Goal: Task Accomplishment & Management: Manage account settings

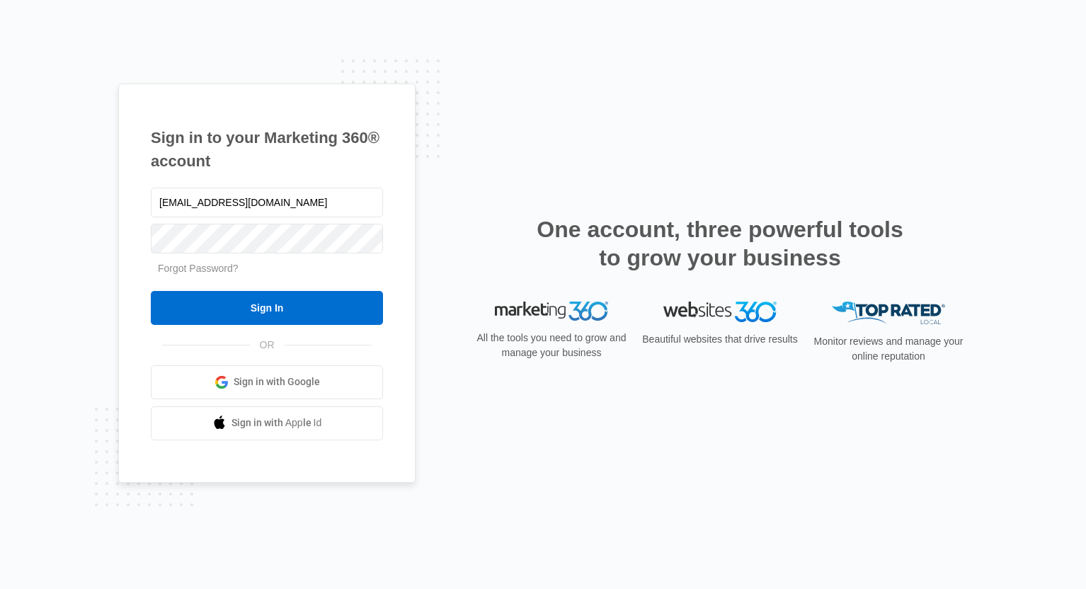
type input "[EMAIL_ADDRESS][DOMAIN_NAME]"
click at [267, 307] on input "Sign In" at bounding box center [267, 308] width 232 height 34
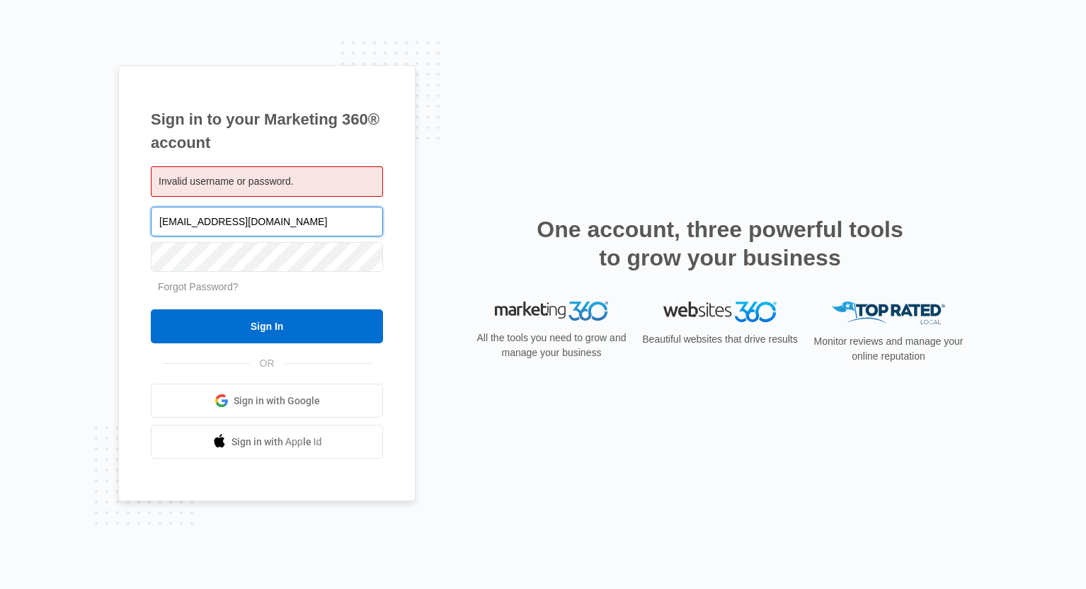
click at [290, 236] on input "[EMAIL_ADDRESS][DOMAIN_NAME]" at bounding box center [267, 222] width 232 height 30
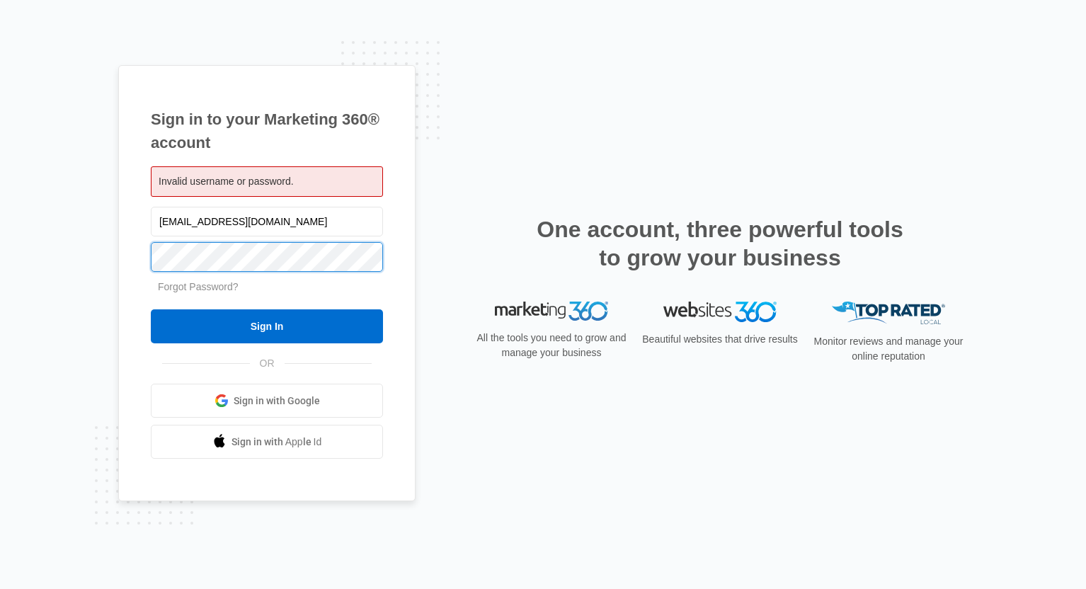
click at [267, 326] on input "Sign In" at bounding box center [267, 326] width 232 height 34
drag, startPoint x: 285, startPoint y: 290, endPoint x: 285, endPoint y: 280, distance: 9.9
click at [285, 289] on div "Forgot Password?" at bounding box center [267, 287] width 232 height 15
click at [267, 326] on input "Sign In" at bounding box center [267, 326] width 232 height 34
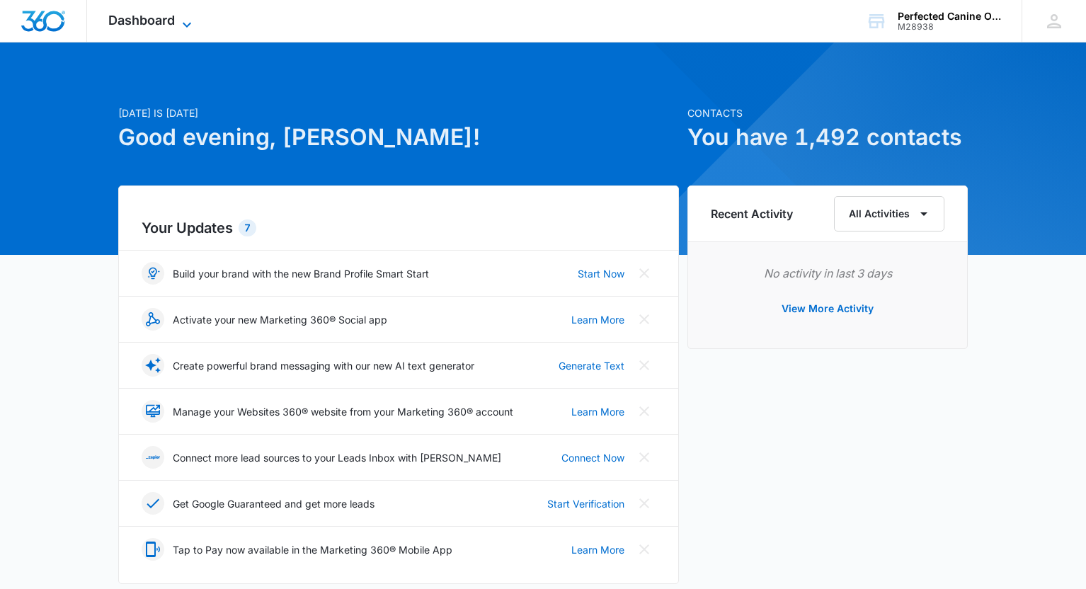
click at [117, 22] on span "Dashboard" at bounding box center [141, 20] width 67 height 15
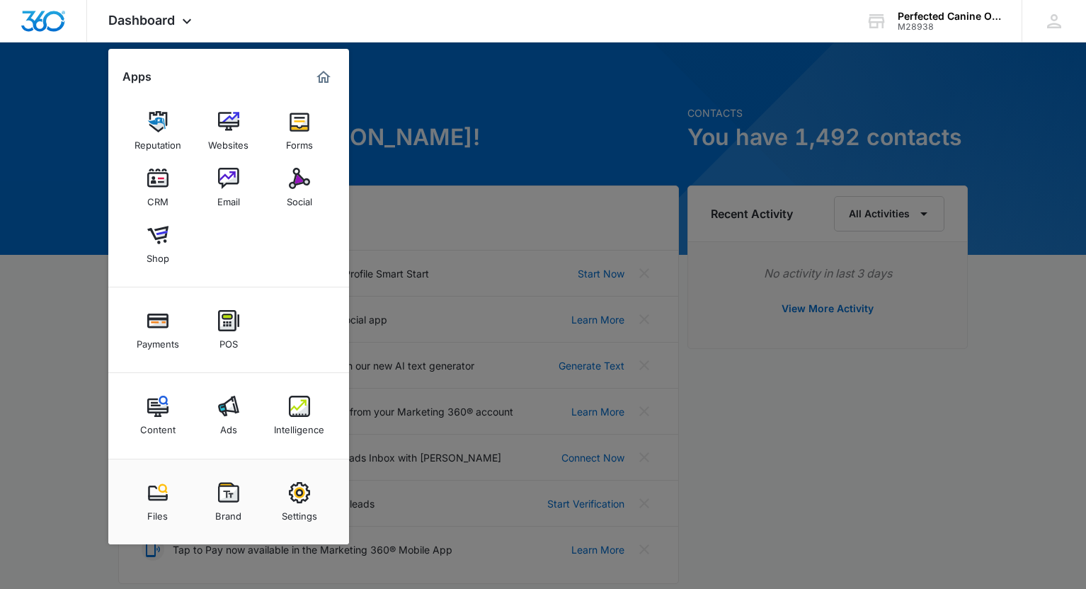
click at [101, 297] on div at bounding box center [543, 294] width 1086 height 589
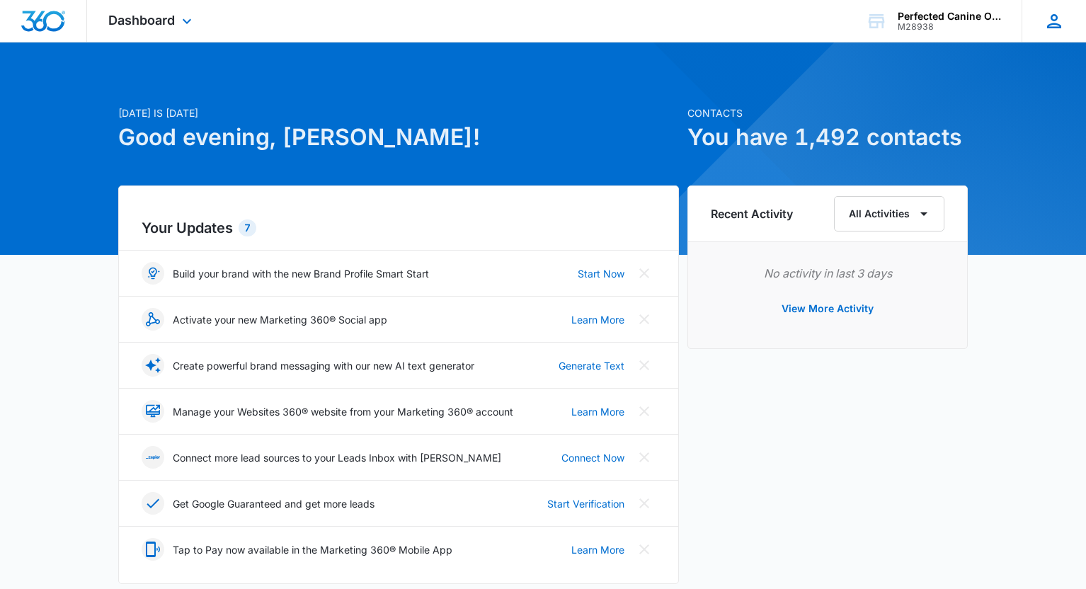
click at [1046, 34] on div "ZH Zack Humphreys zackhumphreys@aol.com My Profile Notifications Support Logout…" at bounding box center [1054, 21] width 64 height 42
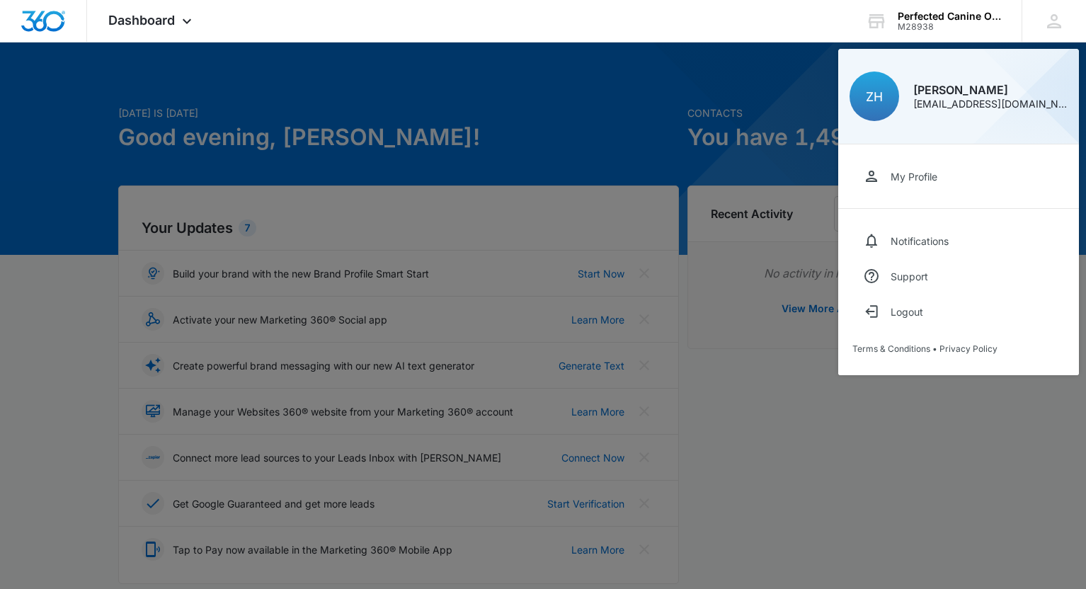
click at [642, 118] on div at bounding box center [543, 294] width 1086 height 589
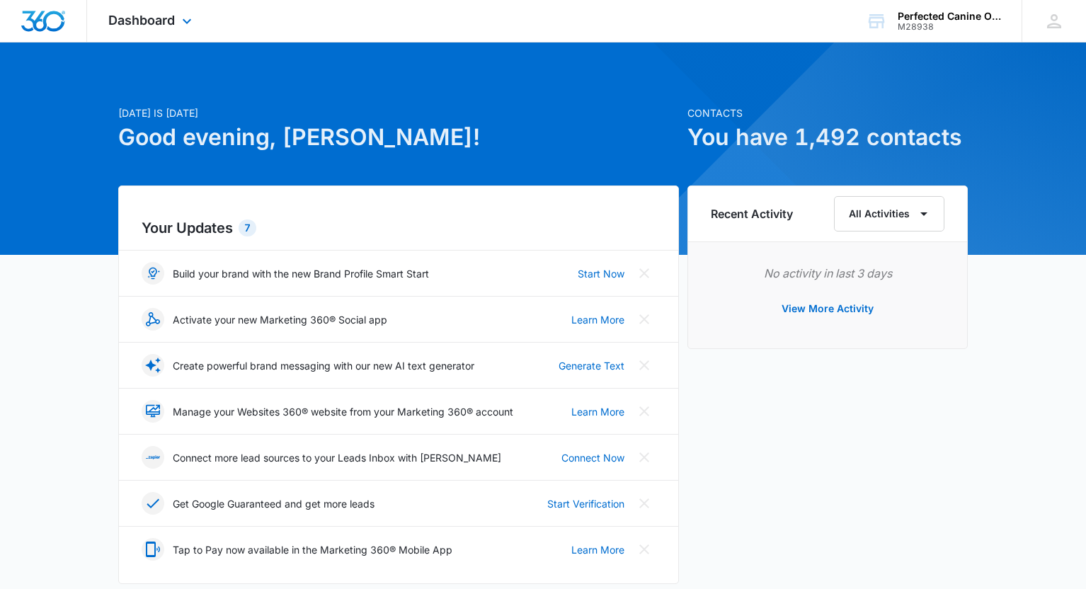
click at [50, 7] on div at bounding box center [43, 21] width 87 height 42
click at [56, 30] on img "Dashboard" at bounding box center [43, 21] width 45 height 21
click at [115, 22] on span "Dashboard" at bounding box center [141, 20] width 67 height 15
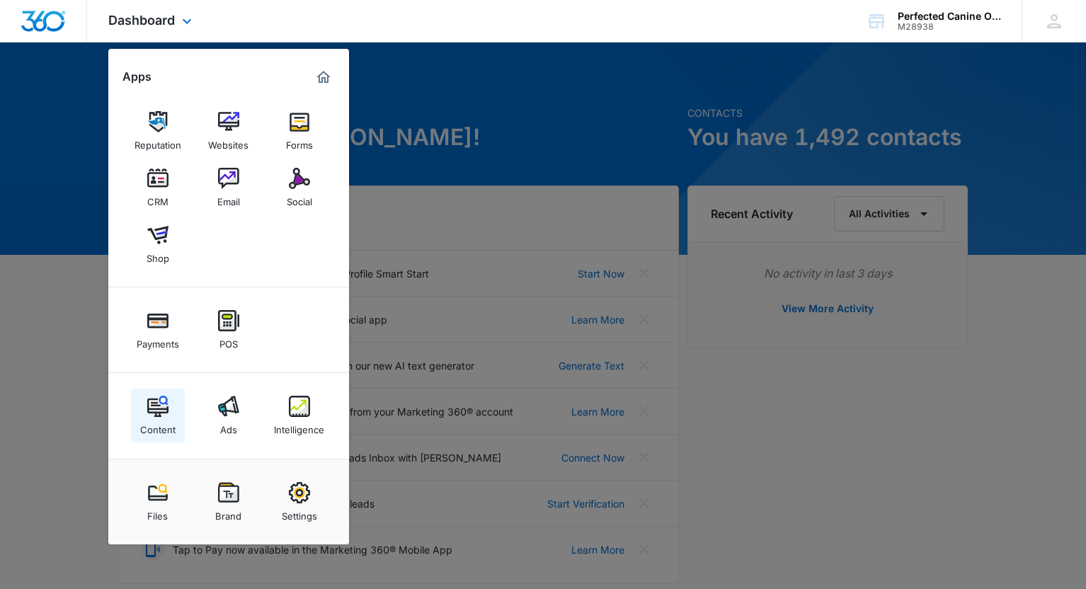
click at [154, 424] on div "Content" at bounding box center [157, 426] width 35 height 18
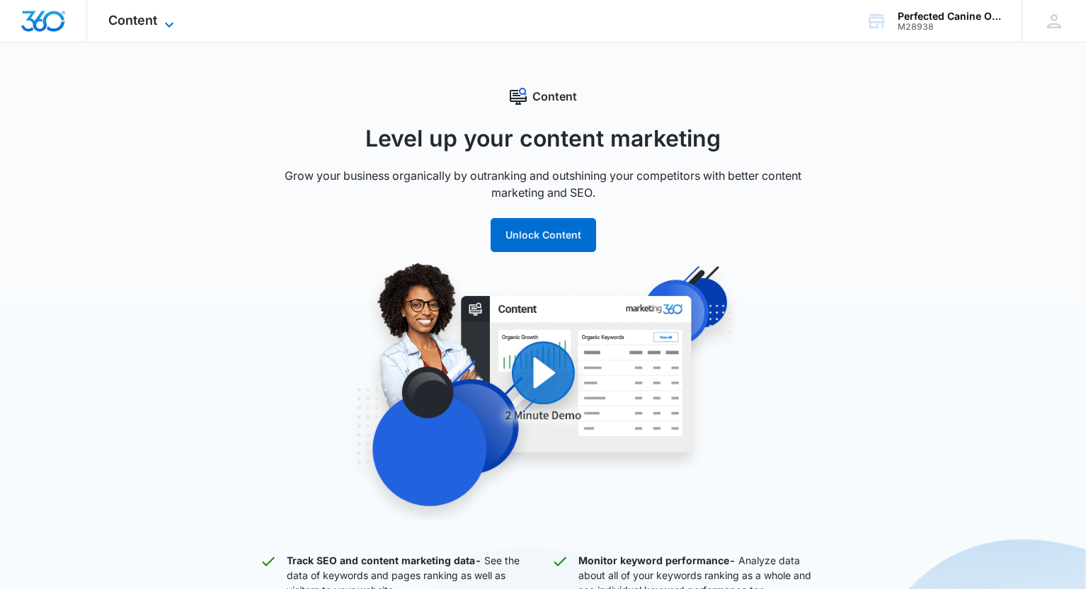
click at [122, 21] on span "Content" at bounding box center [132, 20] width 49 height 15
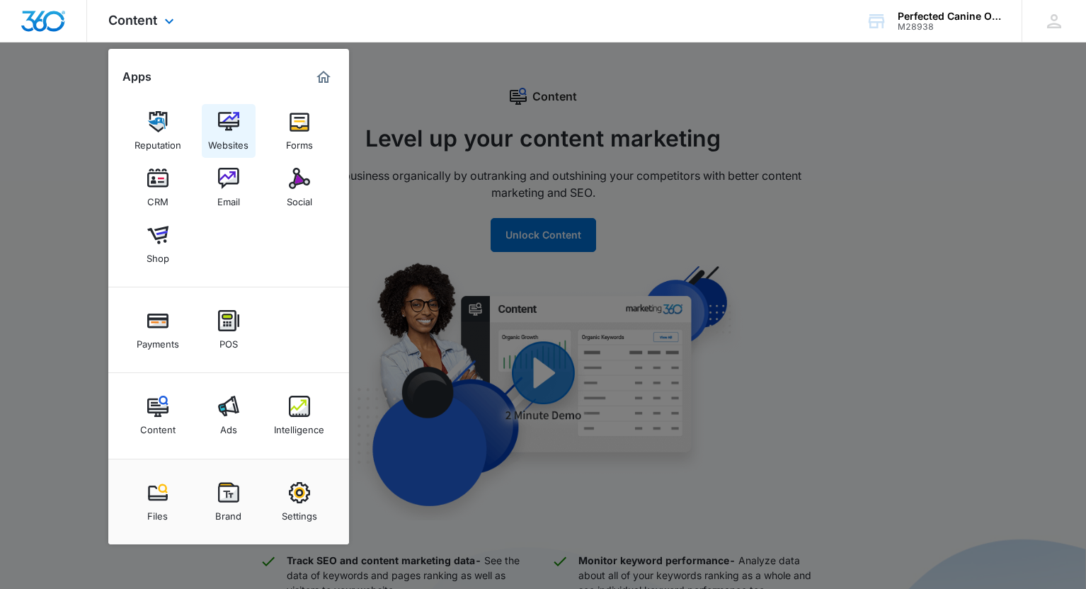
click at [226, 140] on div "Websites" at bounding box center [228, 141] width 40 height 18
